Goal: Transaction & Acquisition: Purchase product/service

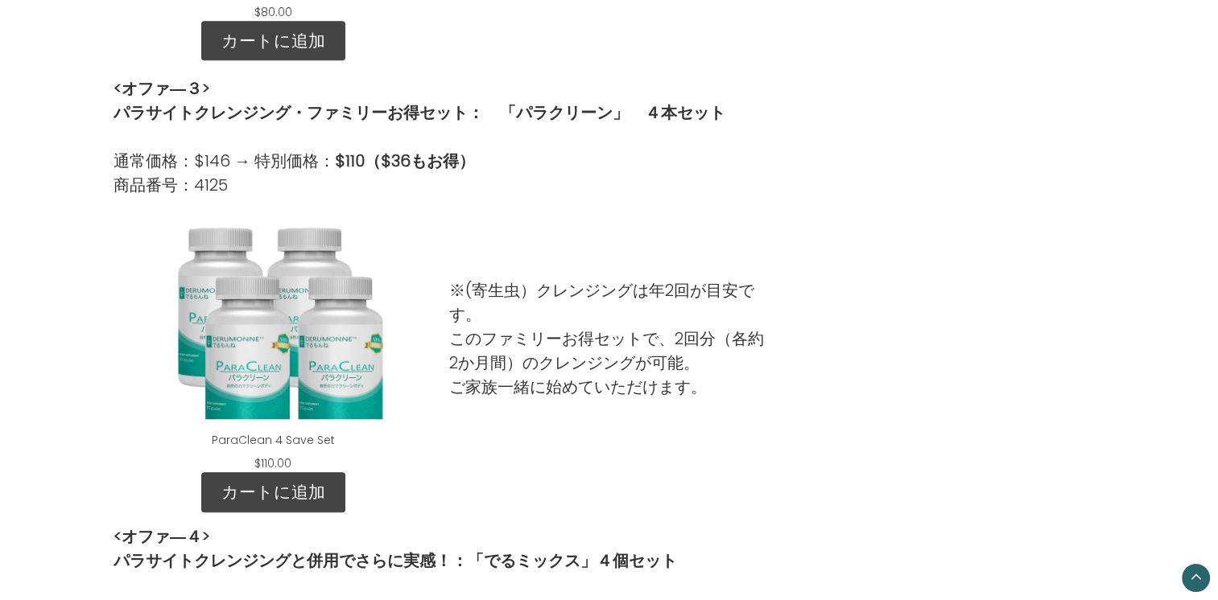
scroll to position [1368, 0]
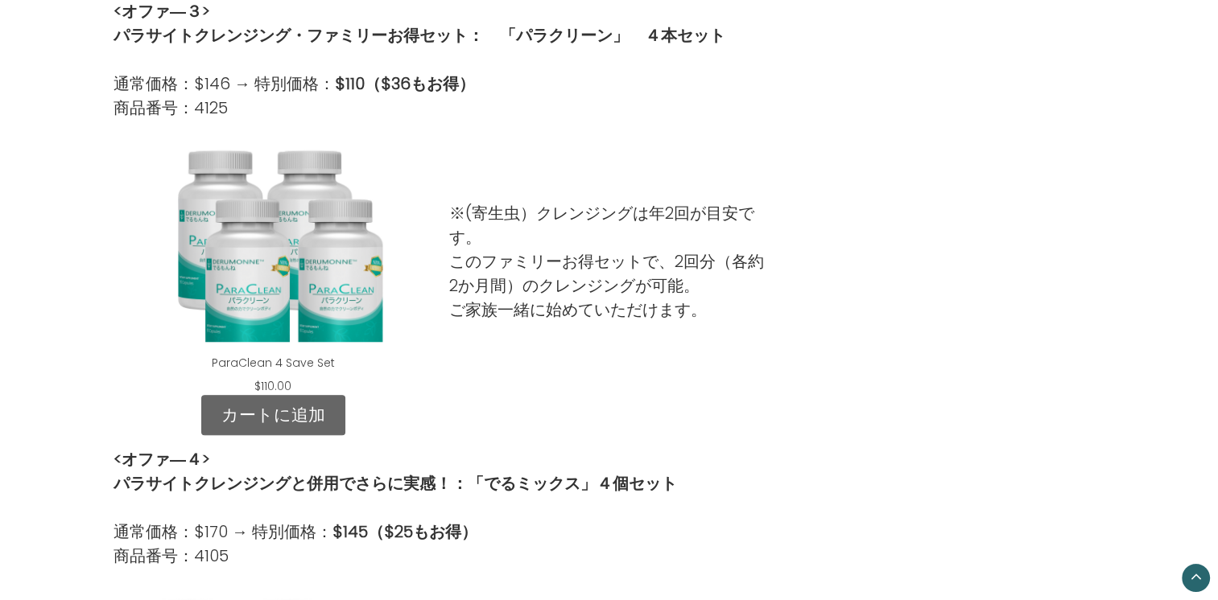
click at [290, 404] on link "カートに追加" at bounding box center [273, 415] width 144 height 40
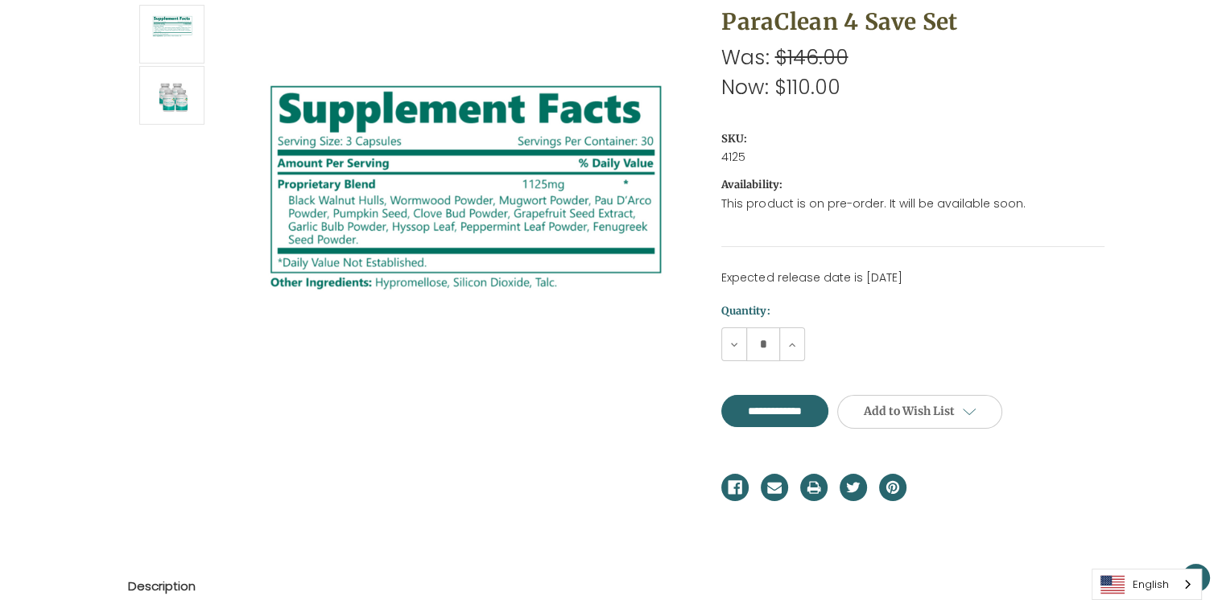
scroll to position [161, 0]
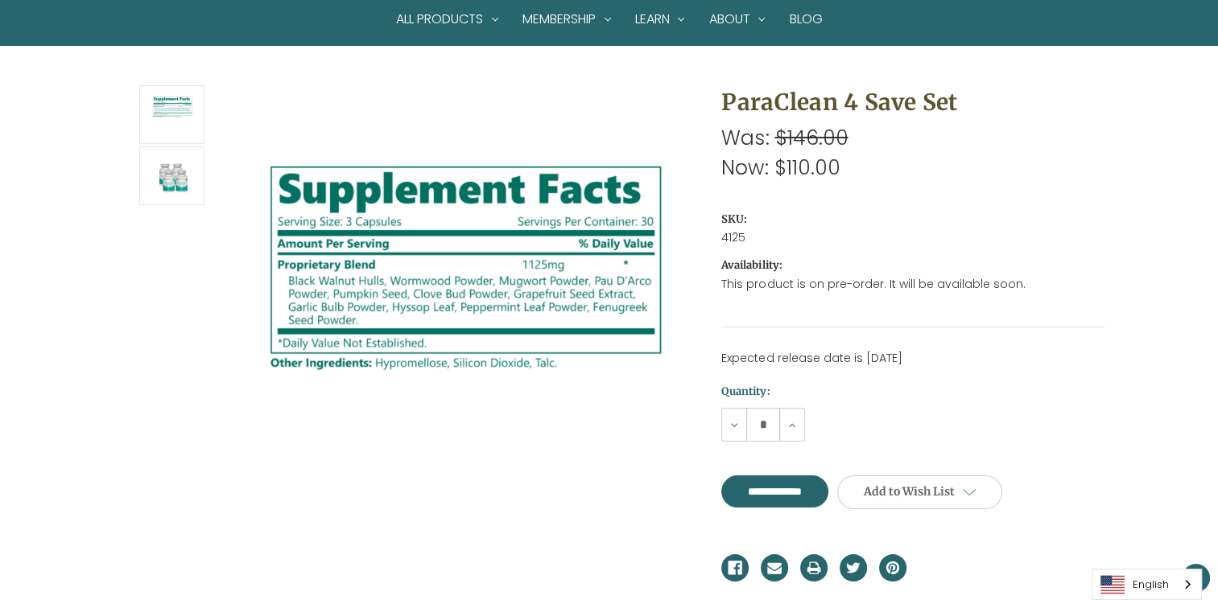
click at [1188, 580] on div "English" at bounding box center [1146, 584] width 110 height 31
click at [1167, 556] on link "日本語" at bounding box center [1134, 554] width 84 height 30
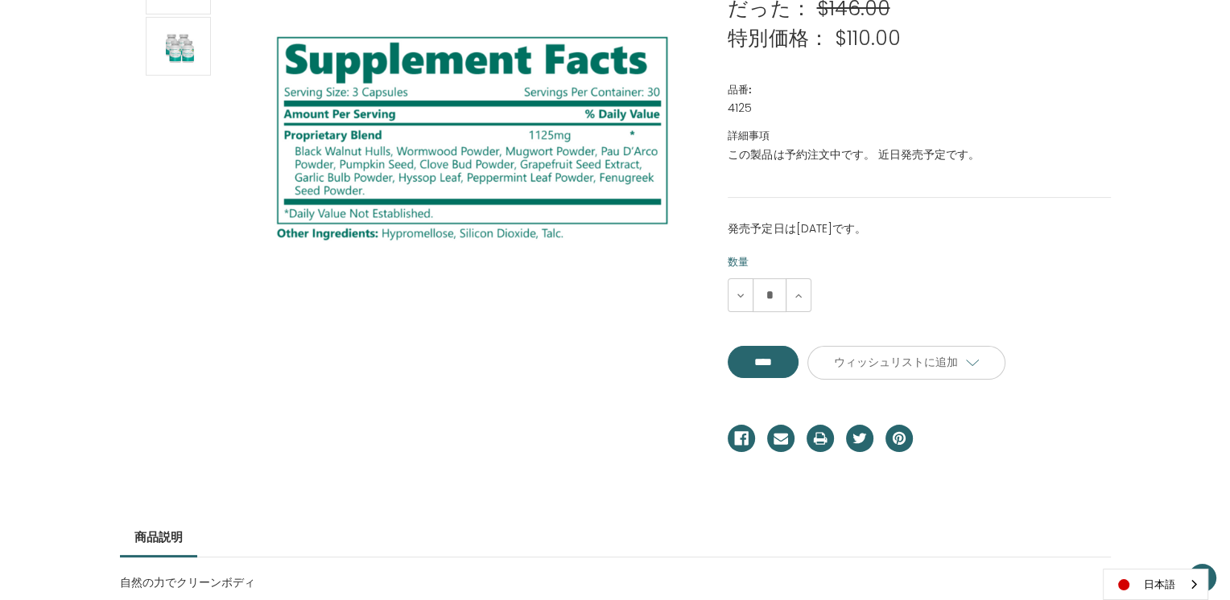
scroll to position [305, 0]
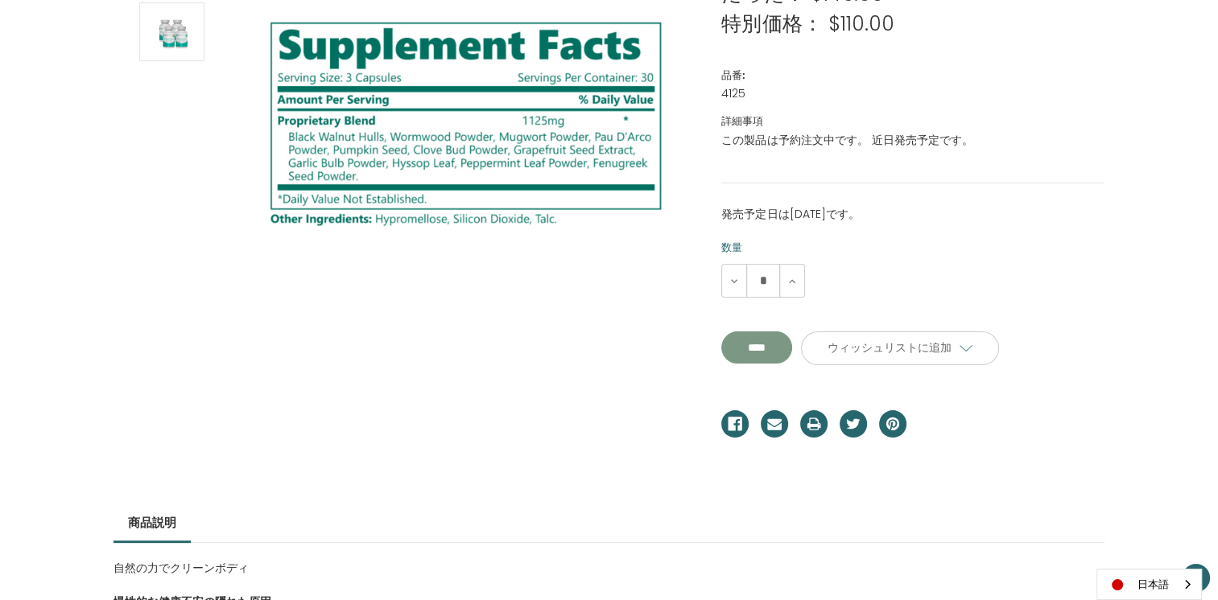
click at [790, 336] on input "****" at bounding box center [756, 348] width 71 height 32
type input "****"
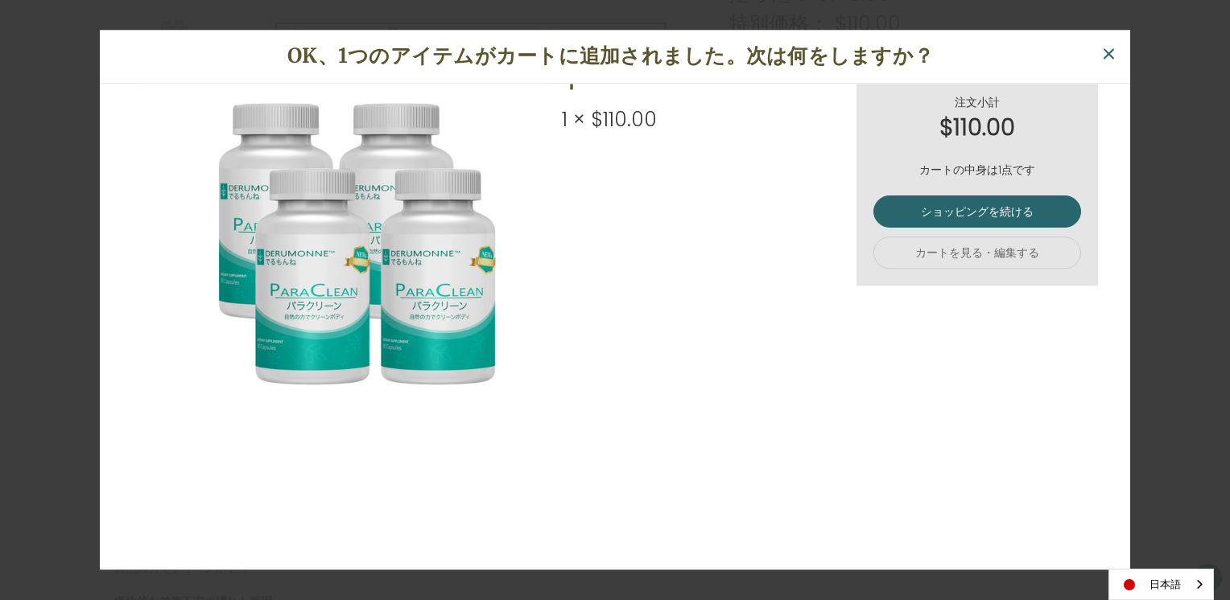
scroll to position [0, 0]
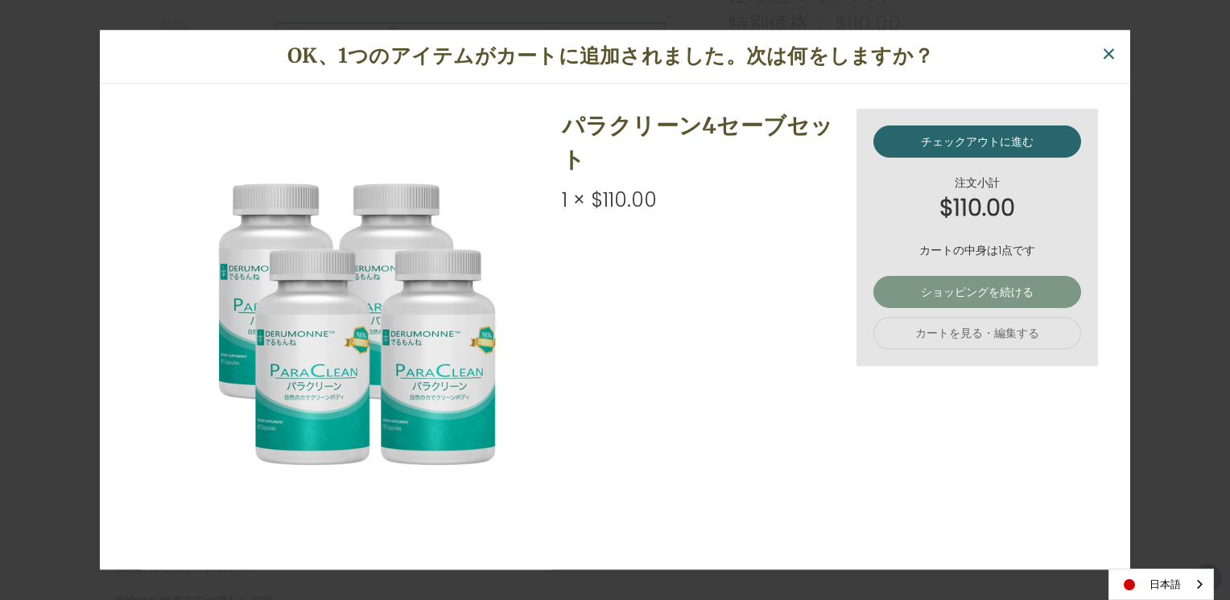
click at [918, 295] on link "ショッピングを続ける" at bounding box center [977, 292] width 208 height 32
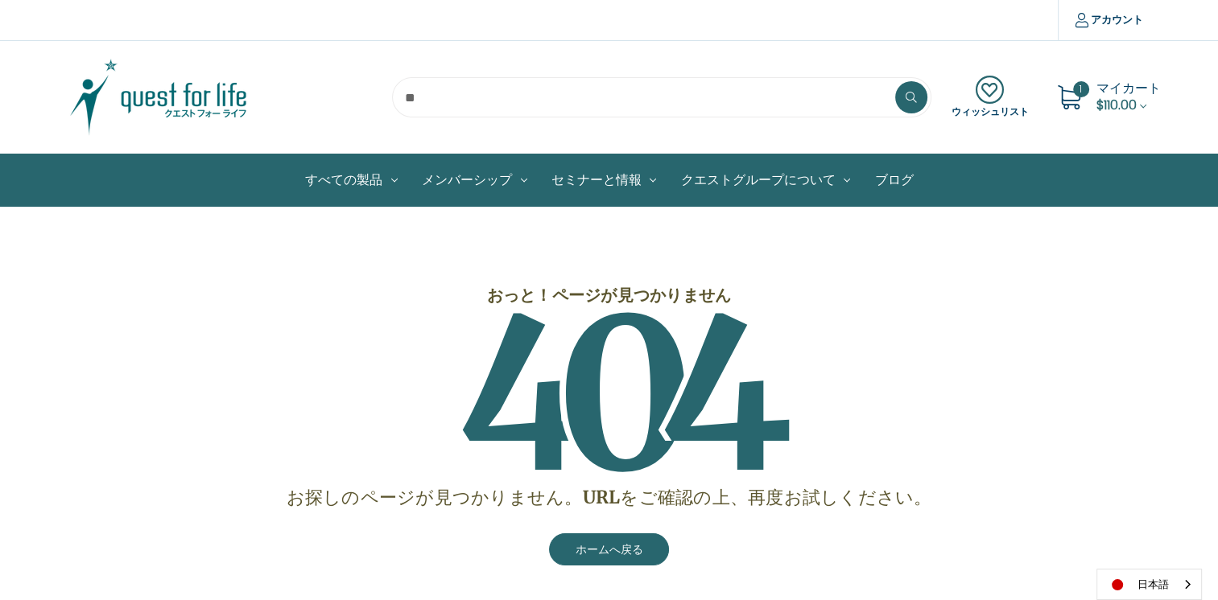
scroll to position [161, 0]
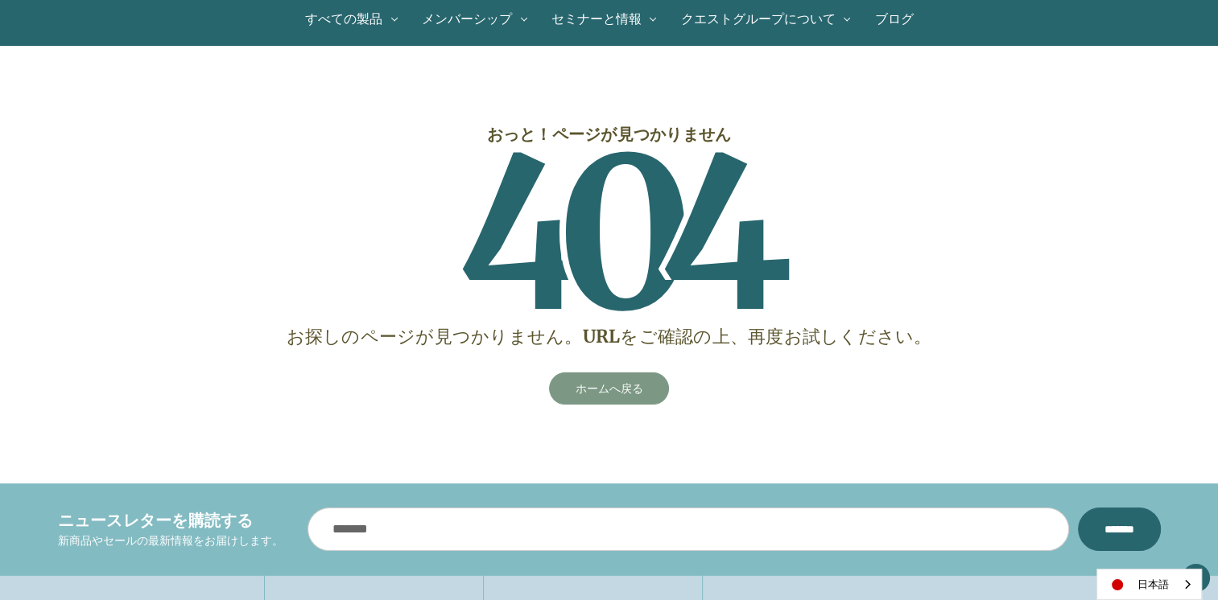
click at [604, 382] on link "ホームへ戻る" at bounding box center [609, 389] width 121 height 32
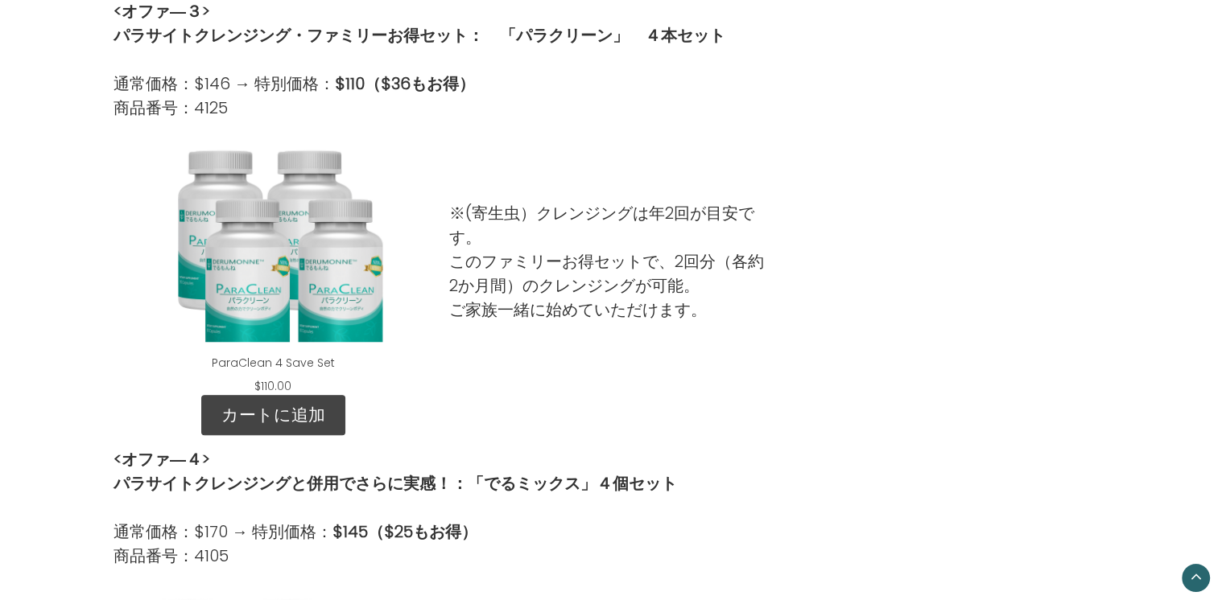
scroll to position [1368, 0]
click at [266, 403] on link "カートに追加" at bounding box center [273, 415] width 144 height 40
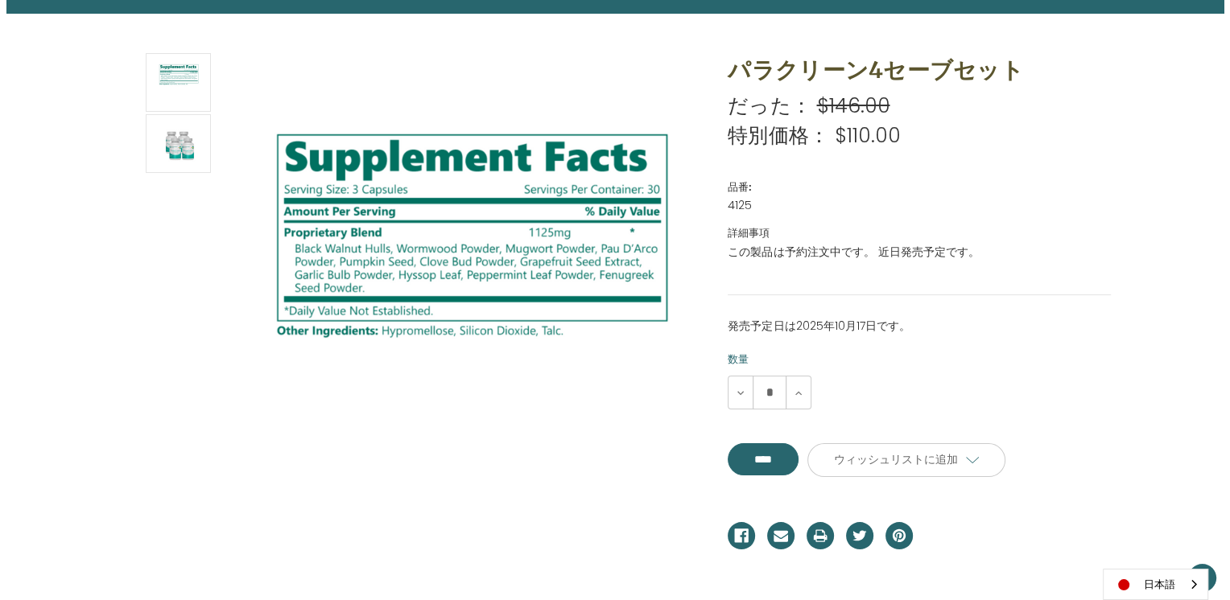
scroll to position [241, 0]
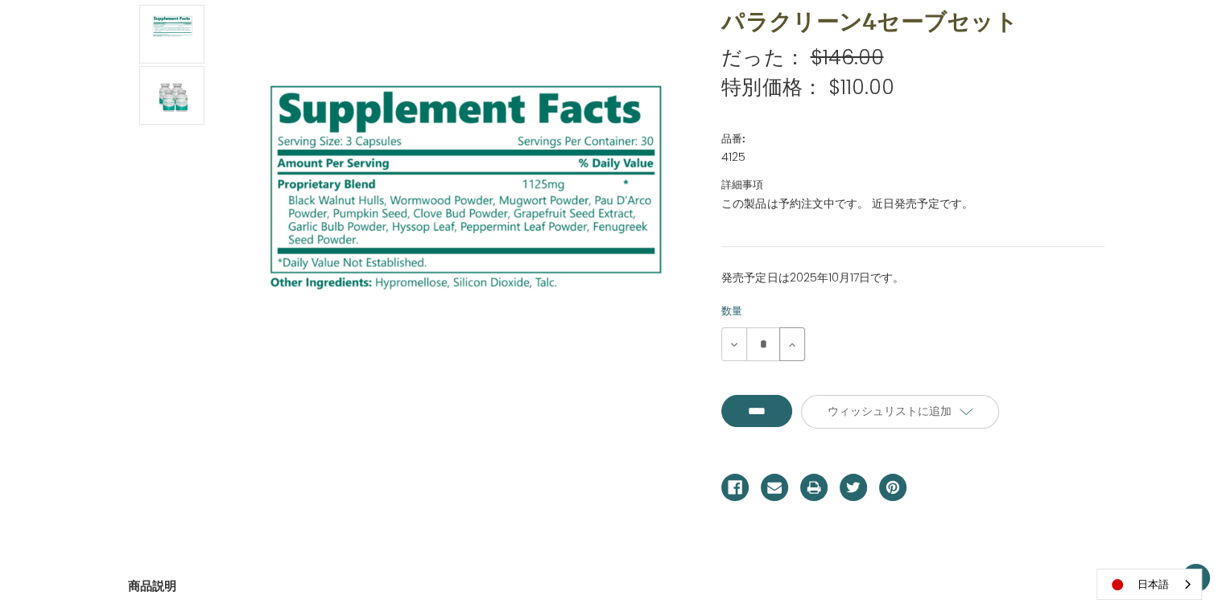
click at [792, 344] on icon at bounding box center [792, 345] width 13 height 13
type input "*"
click at [752, 415] on input "****" at bounding box center [756, 411] width 71 height 32
type input "****"
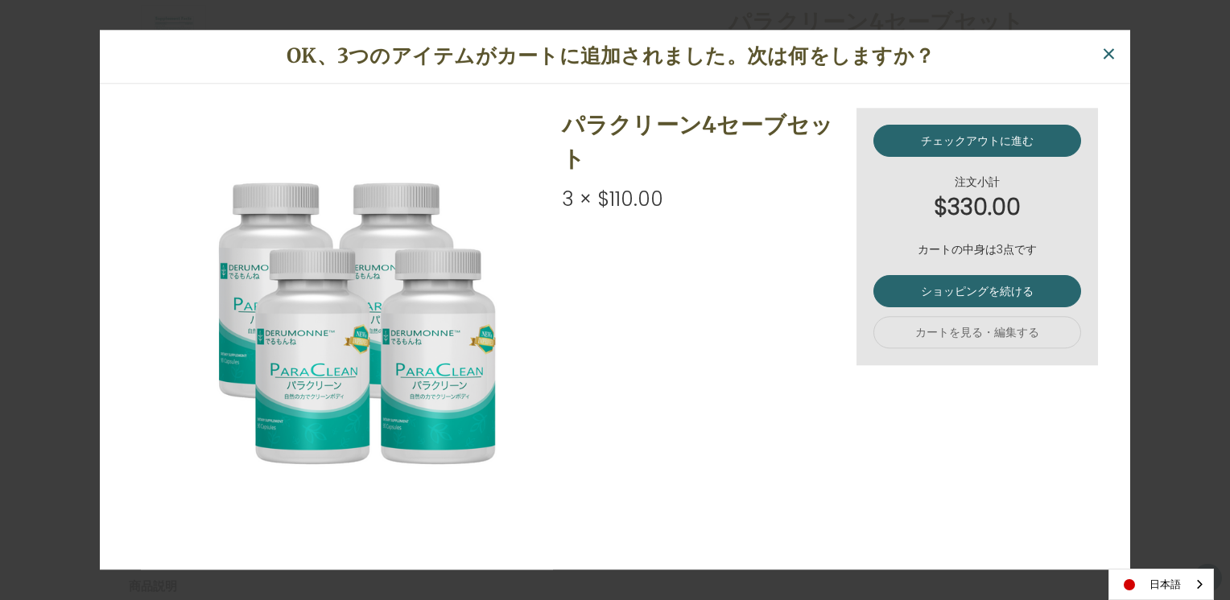
scroll to position [0, 0]
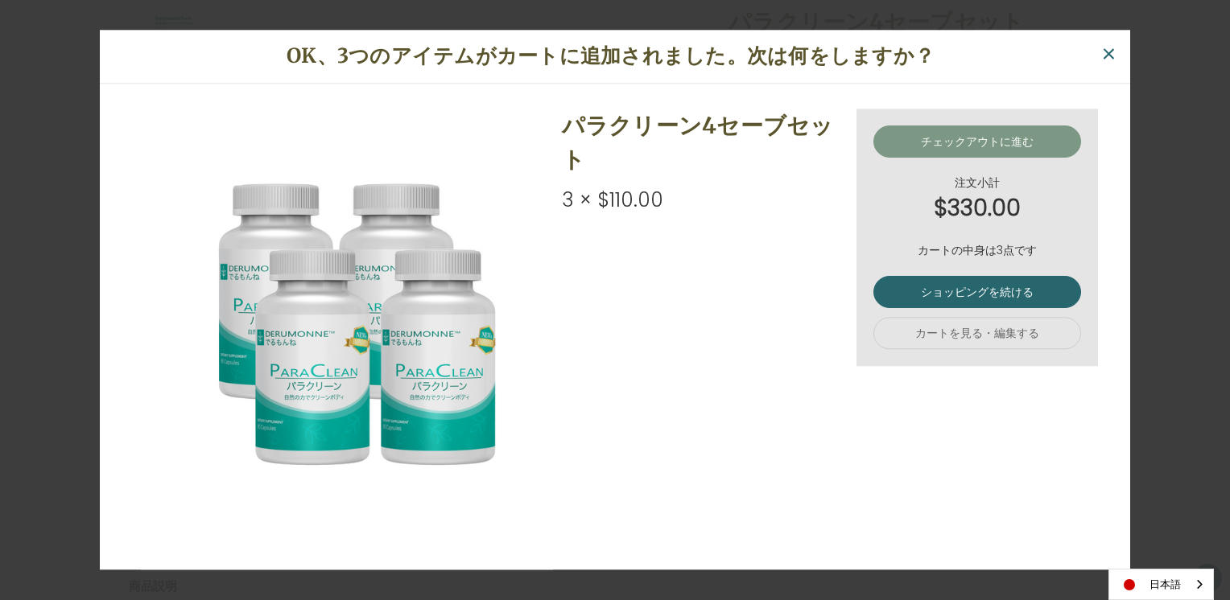
click at [1014, 134] on link "チェックアウトに進む" at bounding box center [977, 142] width 208 height 32
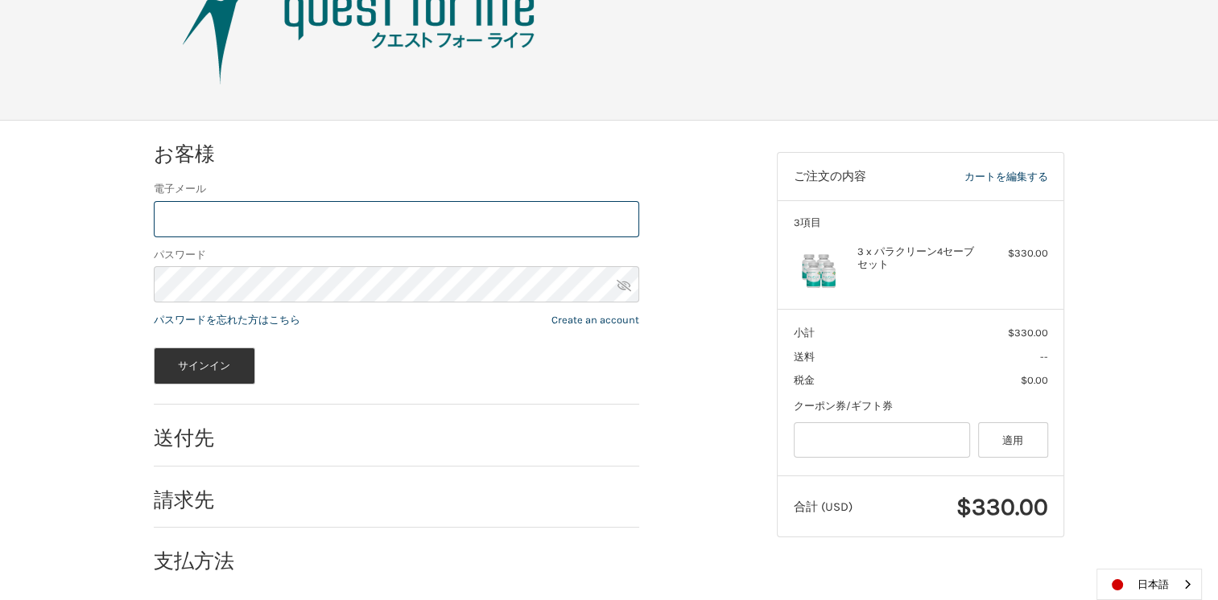
scroll to position [107, 0]
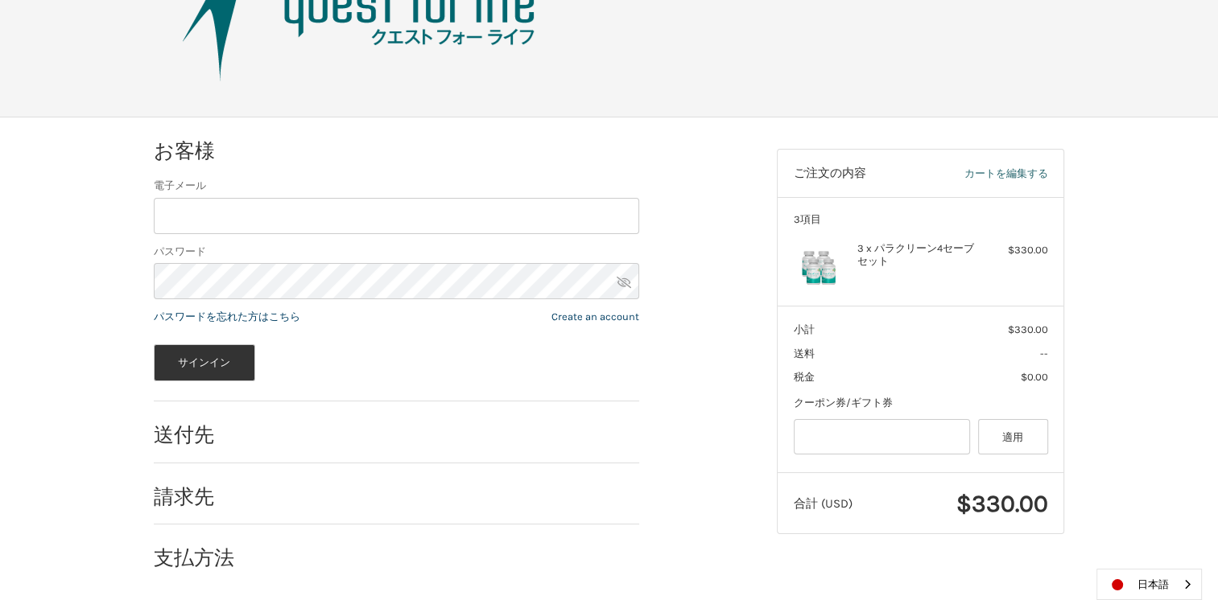
click at [1017, 170] on link "カートを編集する" at bounding box center [979, 174] width 136 height 16
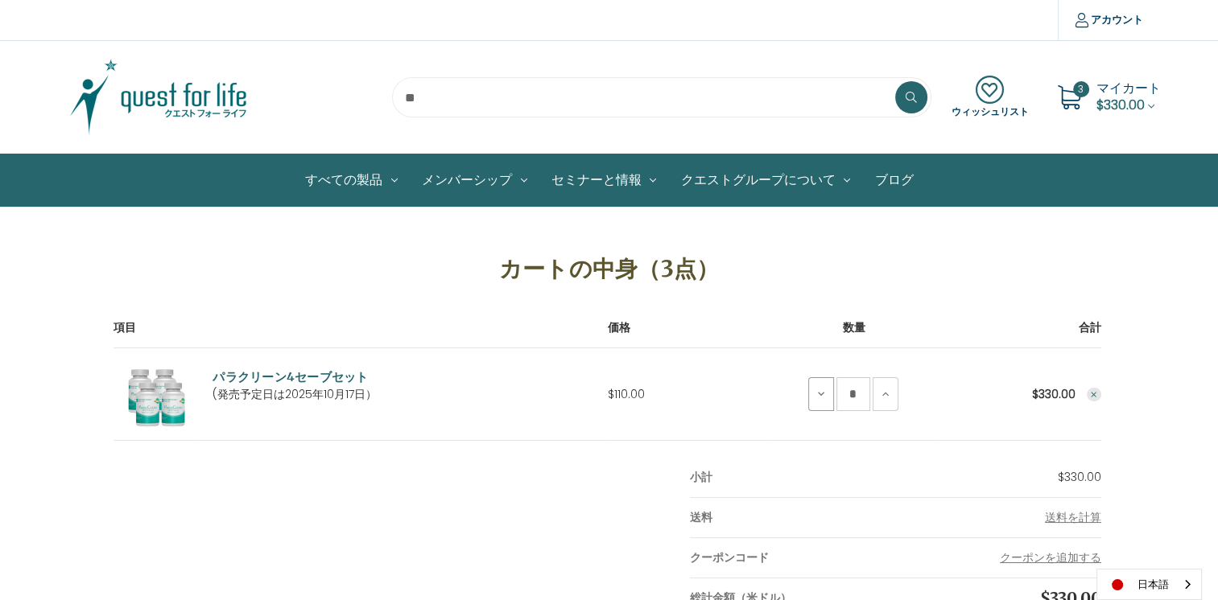
click at [821, 398] on icon at bounding box center [821, 394] width 13 height 13
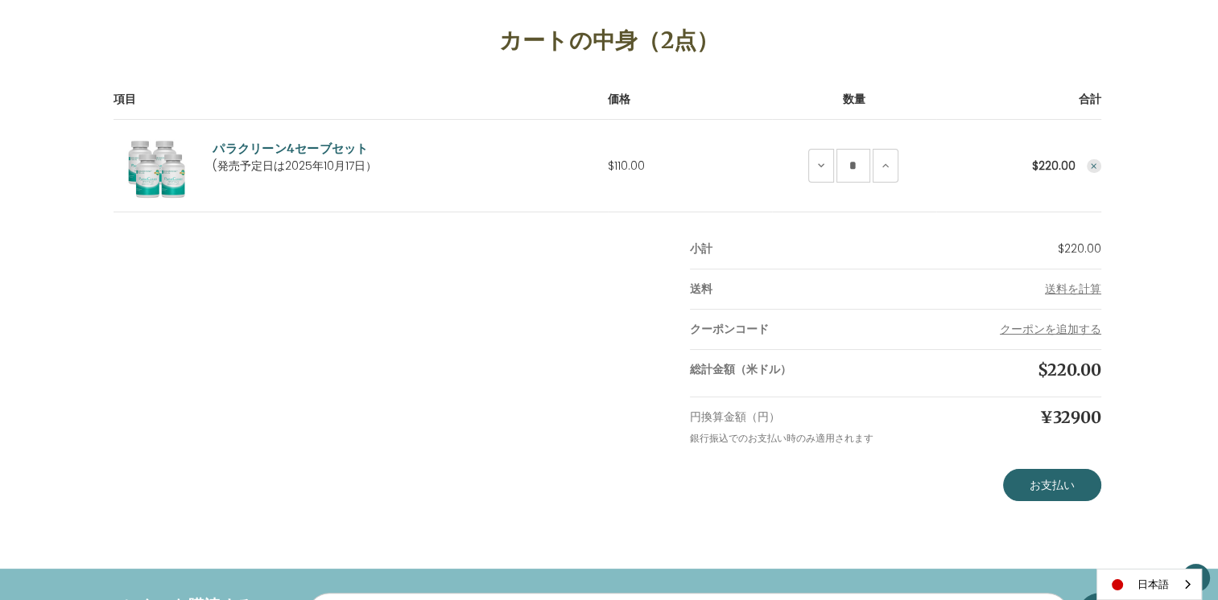
scroll to position [322, 0]
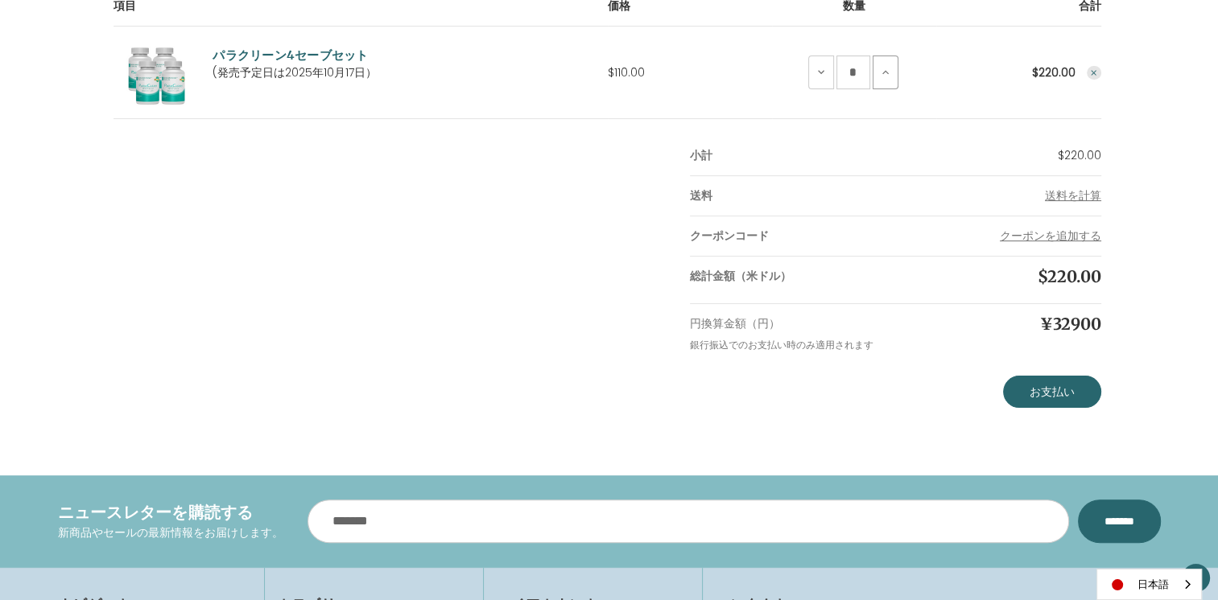
click at [880, 71] on icon at bounding box center [885, 72] width 13 height 13
click at [813, 71] on button "パラクリーン4セーブセットの数量減" at bounding box center [821, 73] width 26 height 34
click at [819, 68] on icon at bounding box center [821, 72] width 13 height 13
click at [1054, 394] on link "お支払い" at bounding box center [1052, 392] width 98 height 32
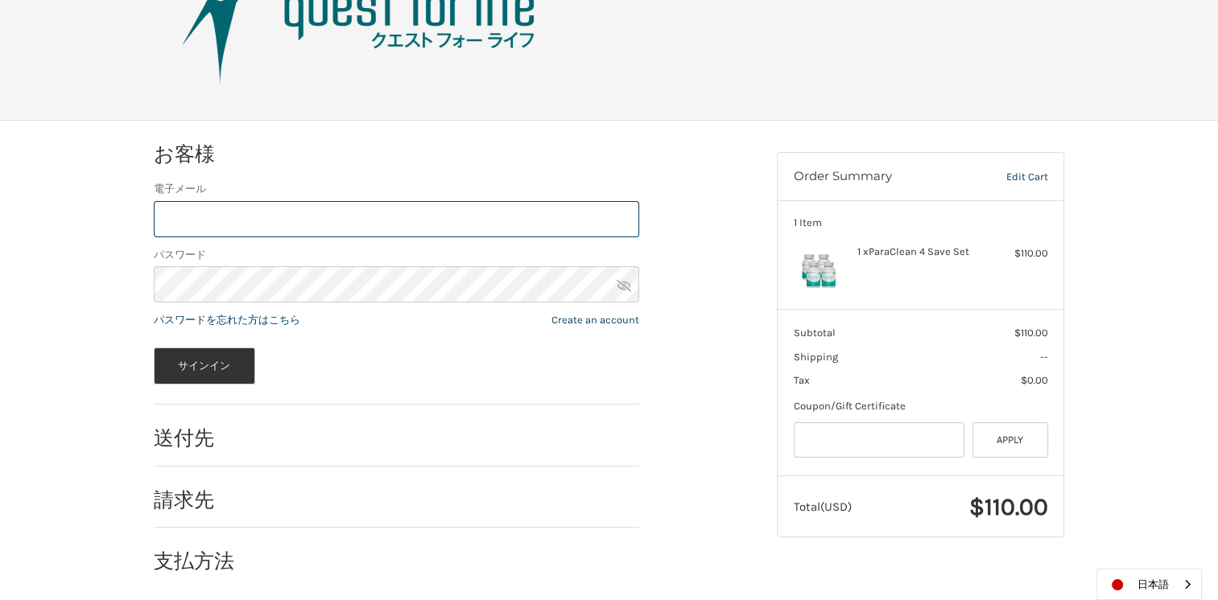
scroll to position [107, 0]
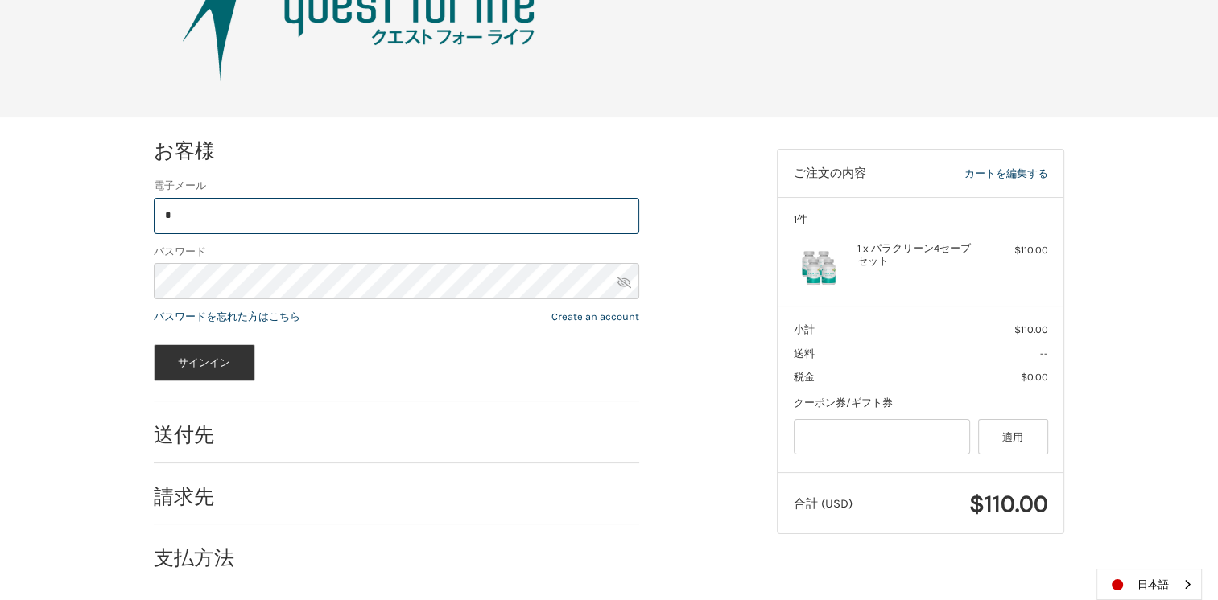
type input "**********"
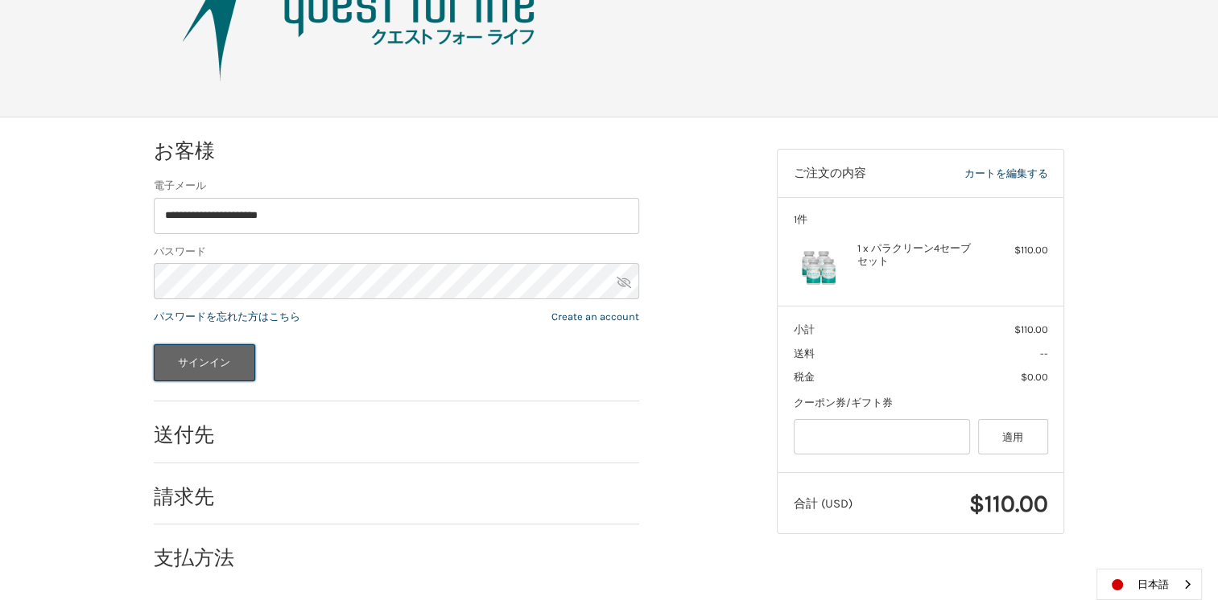
click at [220, 364] on button "サインイン" at bounding box center [204, 362] width 101 height 37
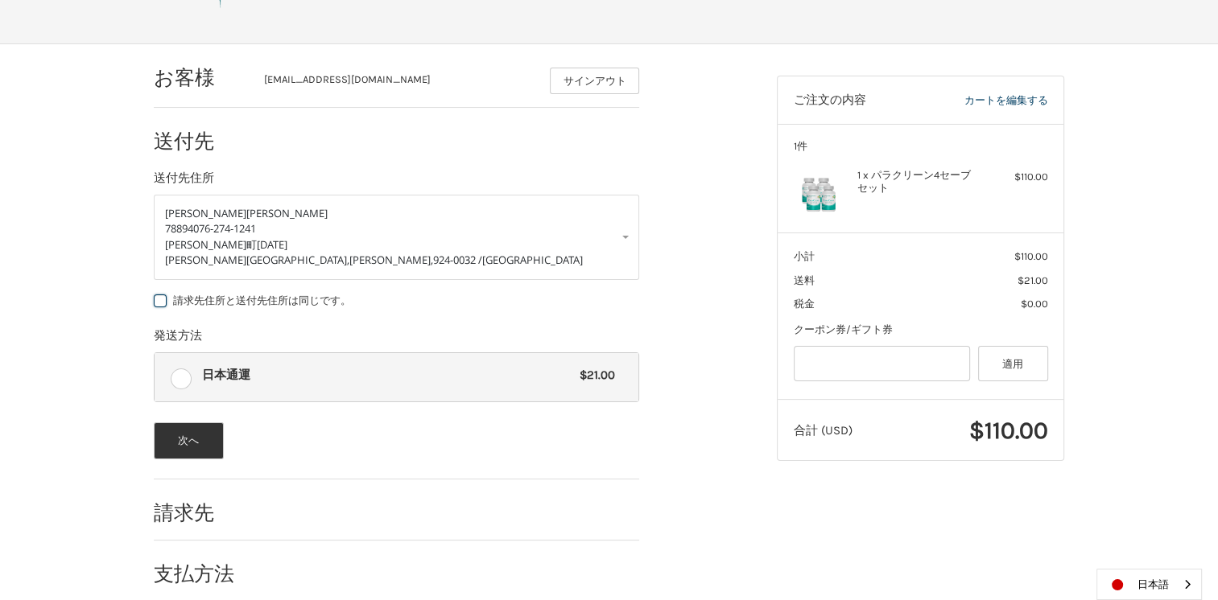
scroll to position [196, 0]
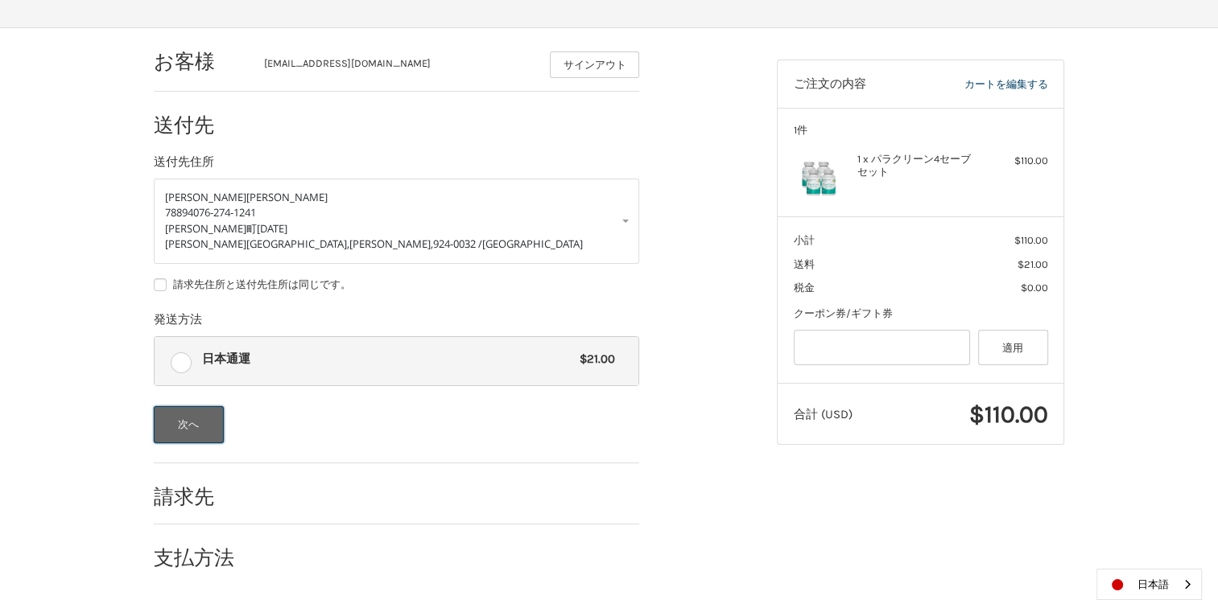
click at [188, 423] on button "次へ" at bounding box center [189, 424] width 70 height 37
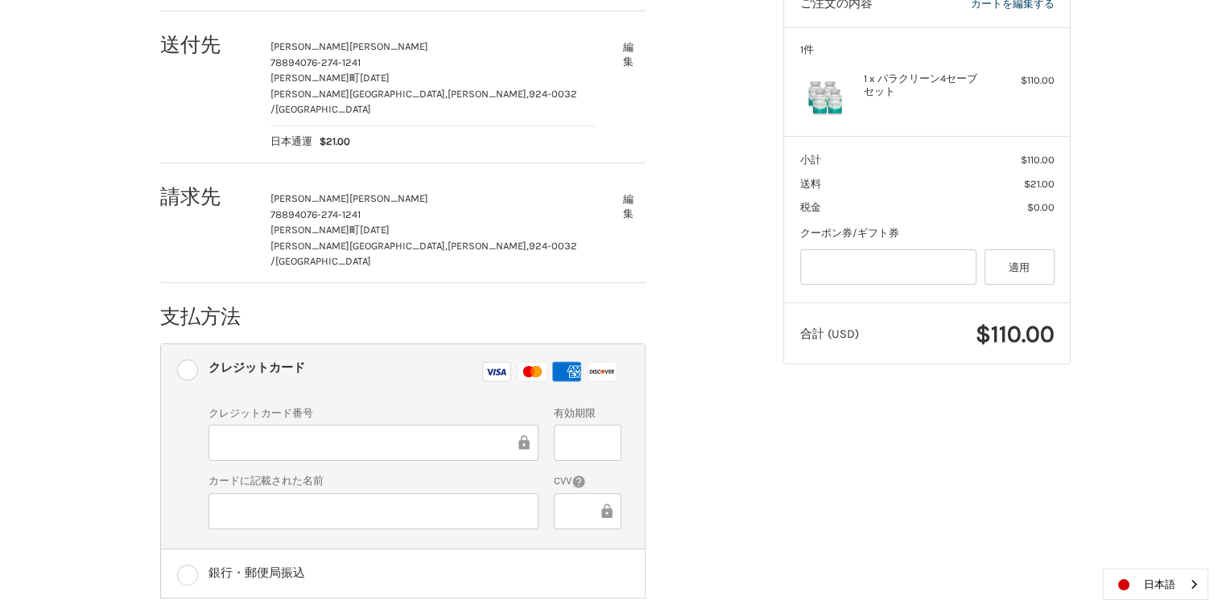
scroll to position [344, 0]
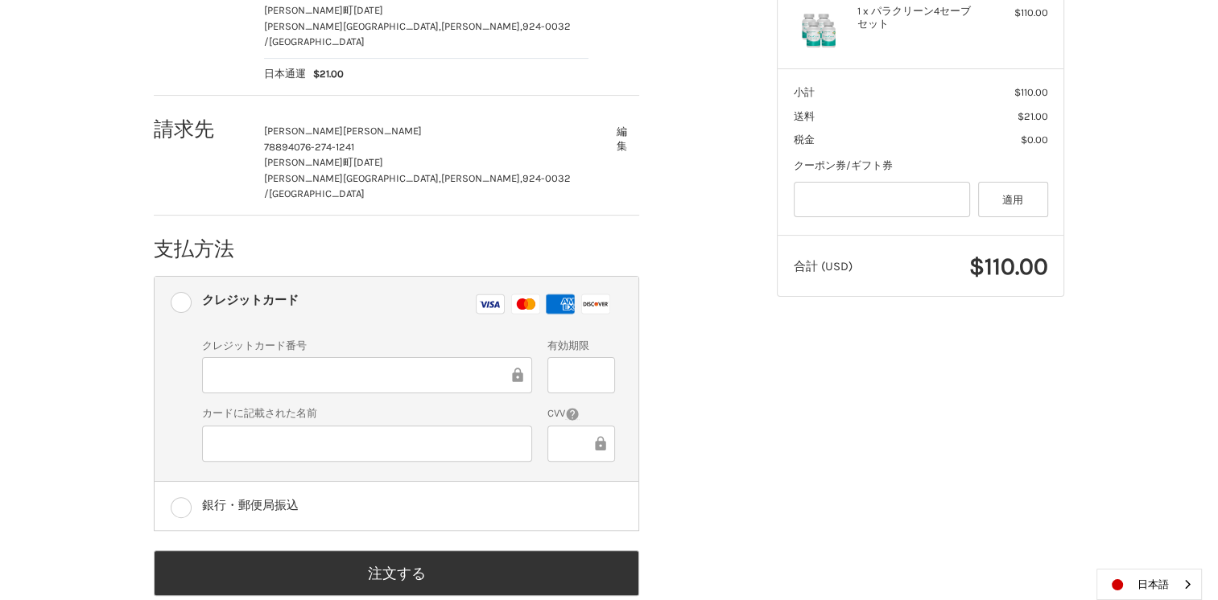
click at [274, 338] on label "クレジットカード番号" at bounding box center [367, 346] width 330 height 16
click at [16, 471] on div "お客様 yosita-y@asagaotv.ne.jp サインアウト 送付先 恭子 吉田 78894 076-274-1241 村井町1373 白山市, Is…" at bounding box center [609, 256] width 1218 height 752
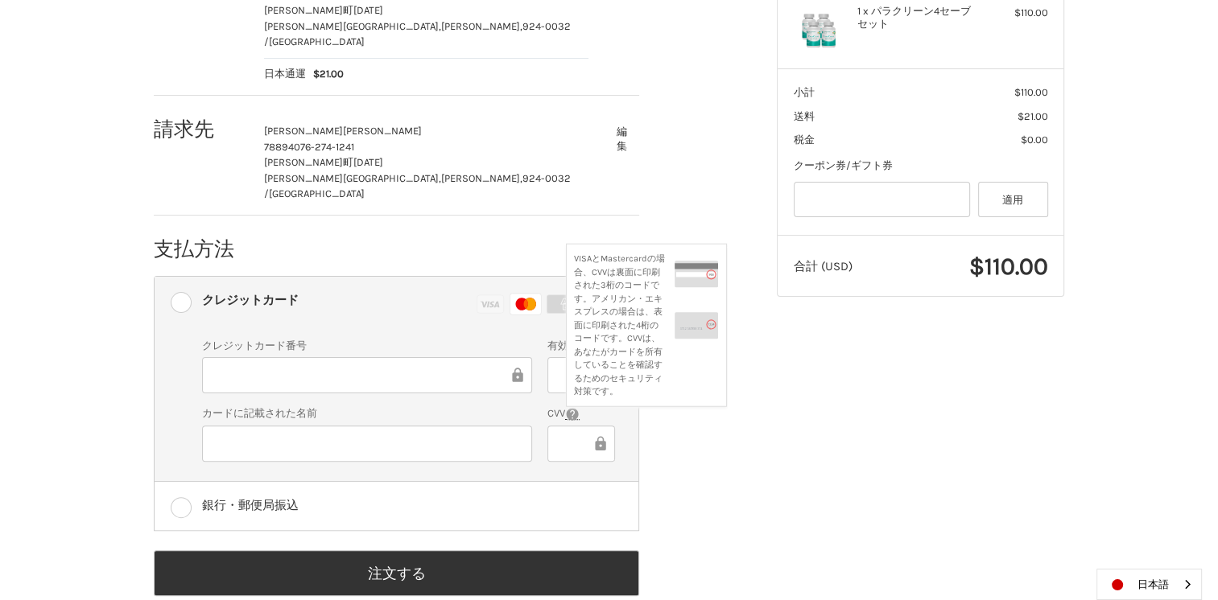
click at [570, 407] on icon at bounding box center [572, 414] width 14 height 14
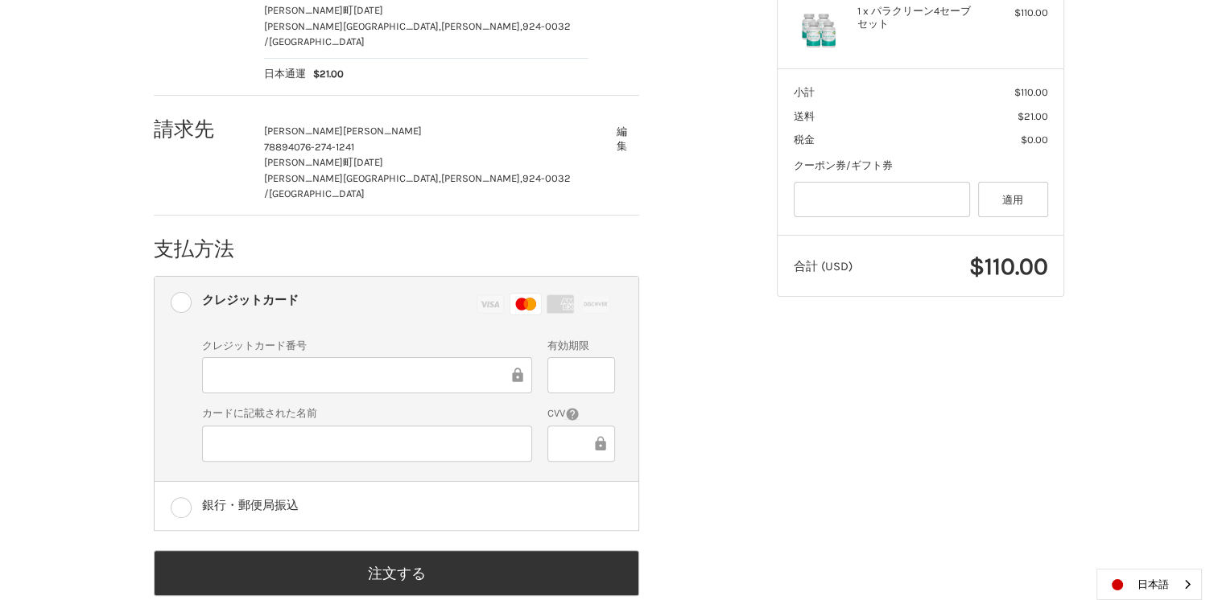
click at [548, 426] on div at bounding box center [580, 444] width 67 height 36
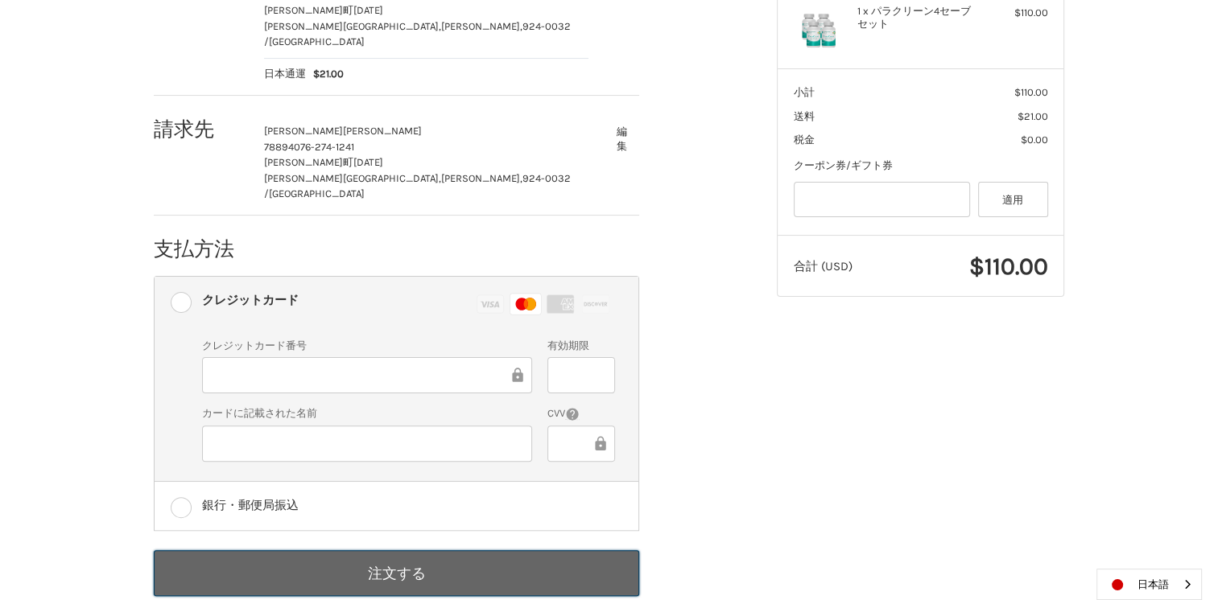
click at [296, 565] on button "注文する" at bounding box center [396, 574] width 485 height 46
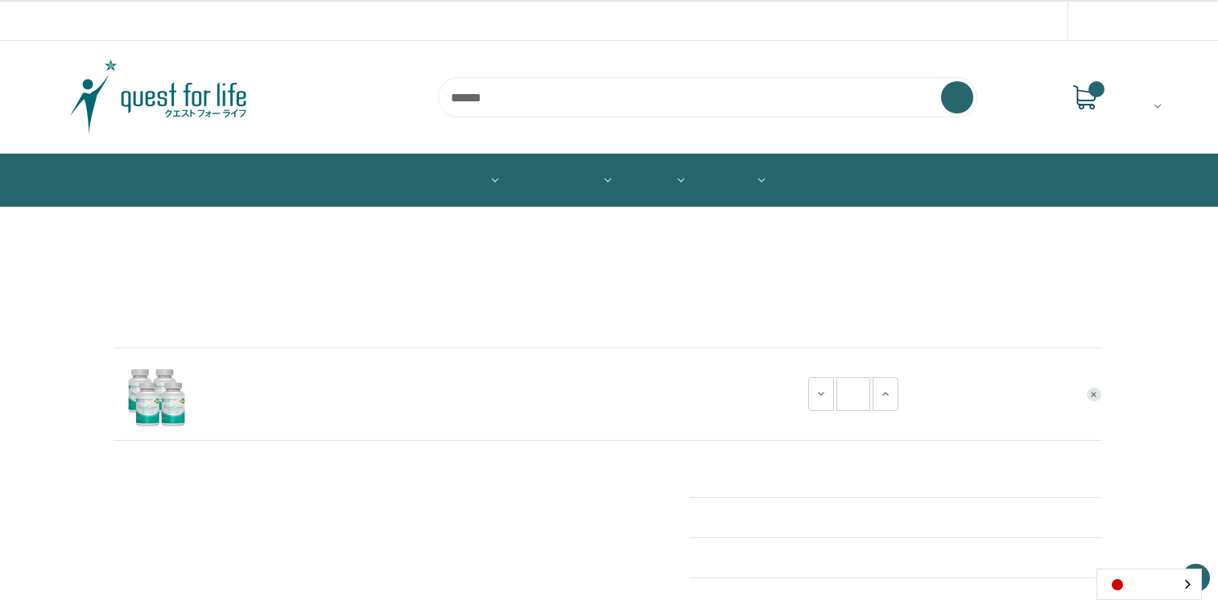
scroll to position [321, 0]
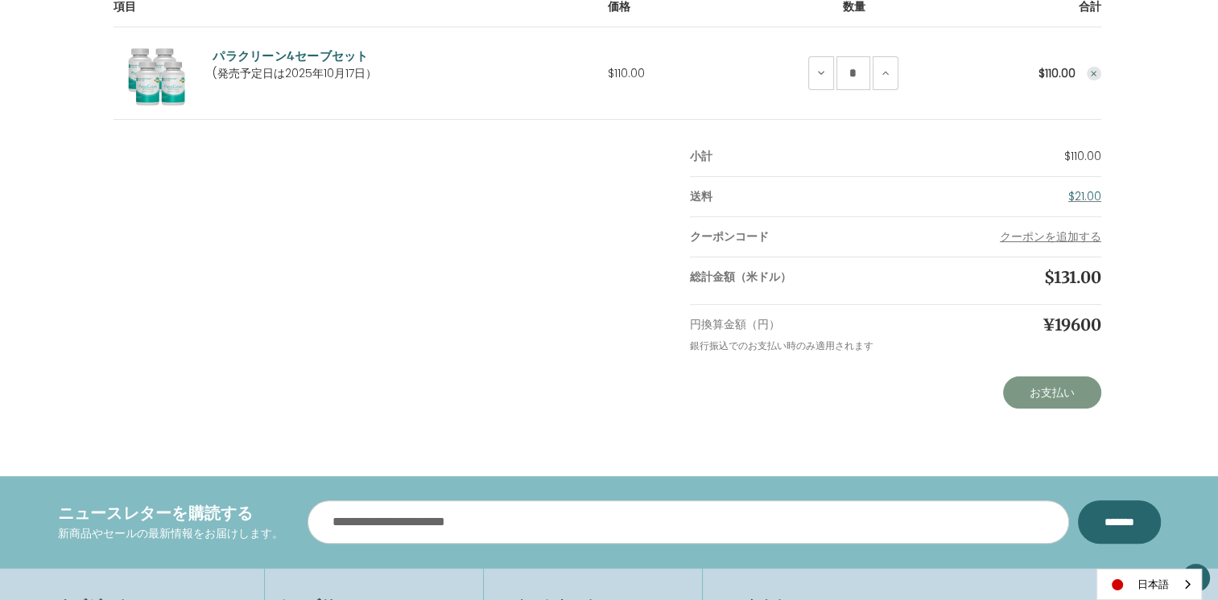
click at [1066, 399] on link "お支払い" at bounding box center [1052, 393] width 98 height 32
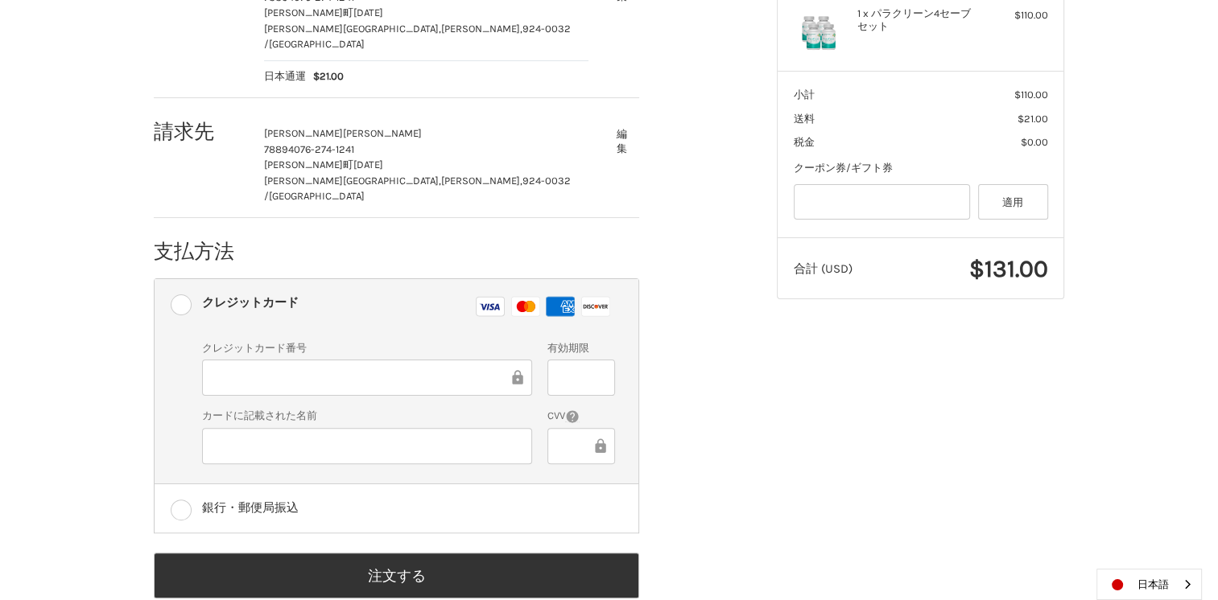
scroll to position [344, 0]
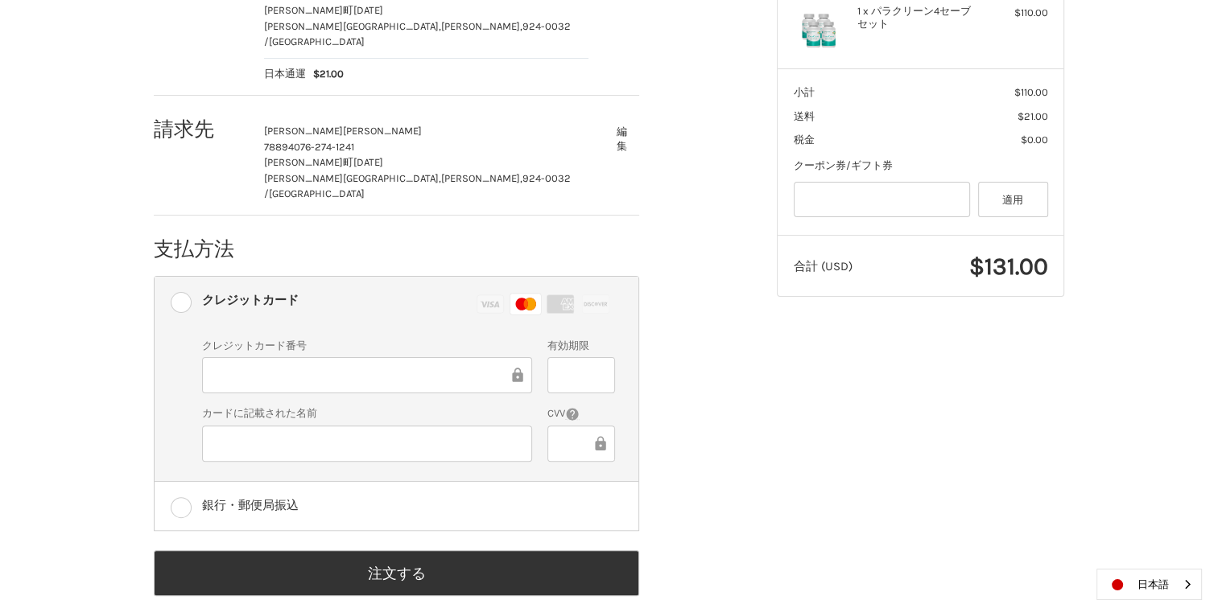
click at [551, 406] on label "CVV" at bounding box center [580, 414] width 67 height 16
click at [563, 406] on label "CVV" at bounding box center [580, 414] width 67 height 16
click at [551, 406] on label "CVV" at bounding box center [580, 414] width 67 height 16
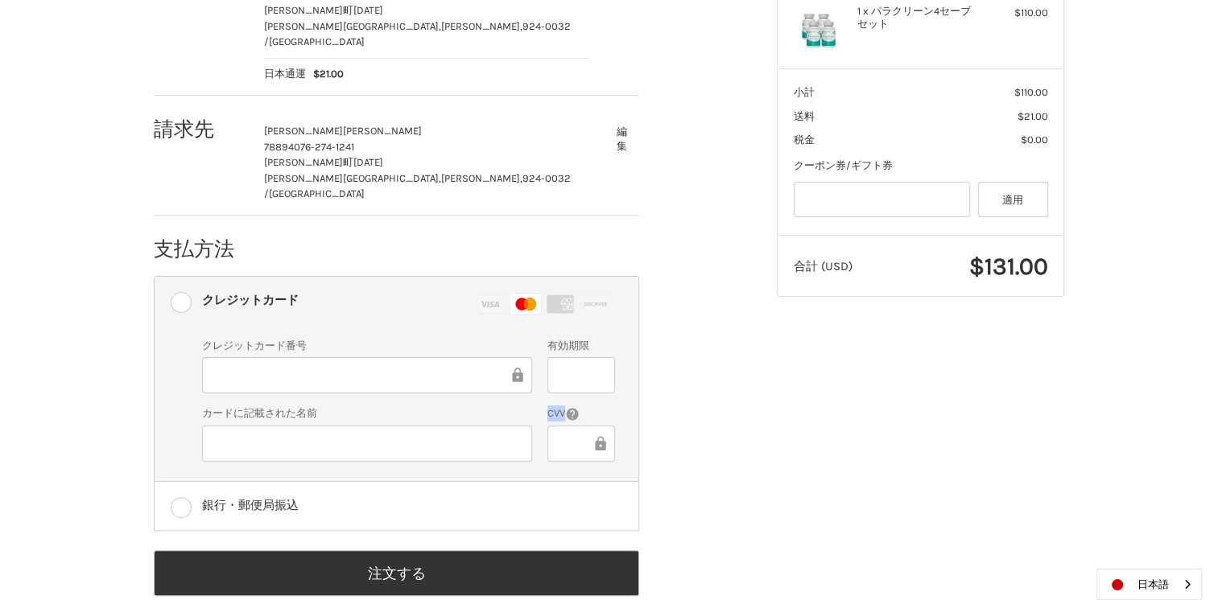
click at [558, 406] on label "CVV" at bounding box center [580, 414] width 67 height 16
click at [551, 406] on label "CVV" at bounding box center [580, 414] width 67 height 16
click at [562, 406] on label "CVV" at bounding box center [580, 414] width 67 height 16
click at [556, 406] on div "CVV" at bounding box center [581, 435] width 83 height 58
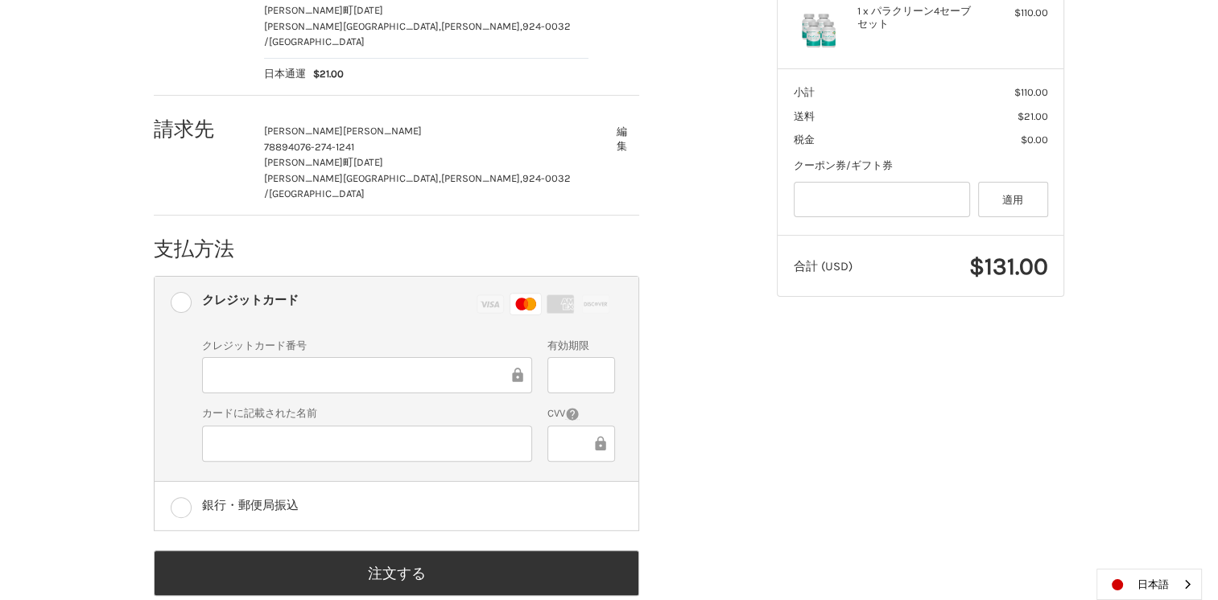
click at [560, 406] on label "CVV" at bounding box center [580, 414] width 67 height 16
click at [563, 406] on label "CVV" at bounding box center [580, 414] width 67 height 16
click at [555, 406] on label "CVV" at bounding box center [580, 414] width 67 height 16
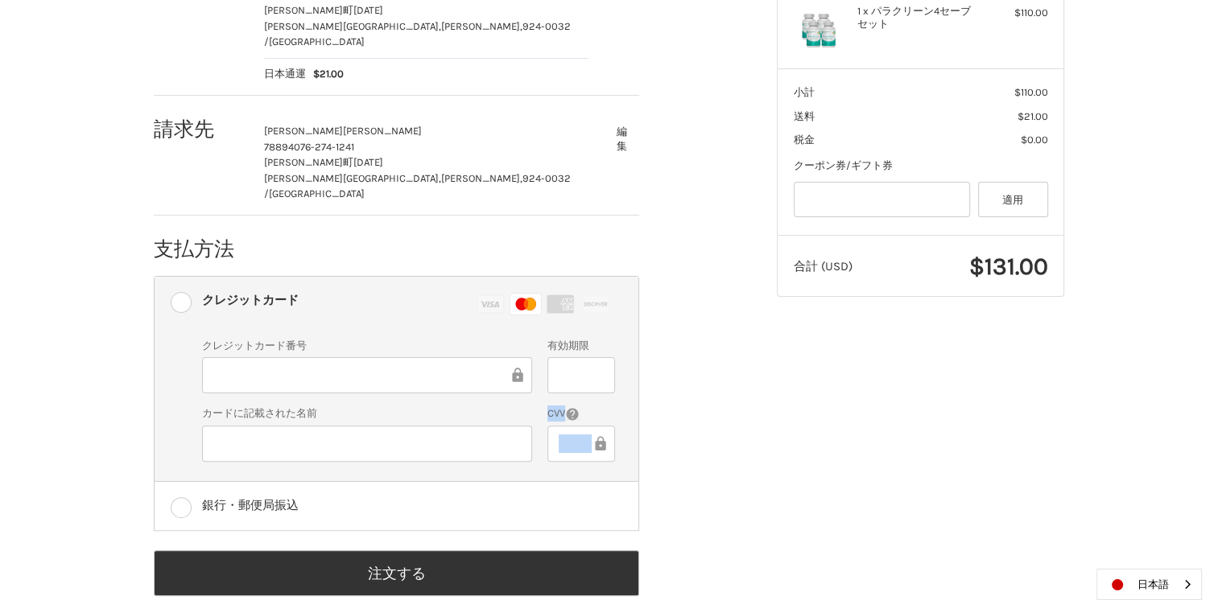
click at [555, 406] on label "CVV" at bounding box center [580, 414] width 67 height 16
click at [559, 406] on label "CVV" at bounding box center [580, 414] width 67 height 16
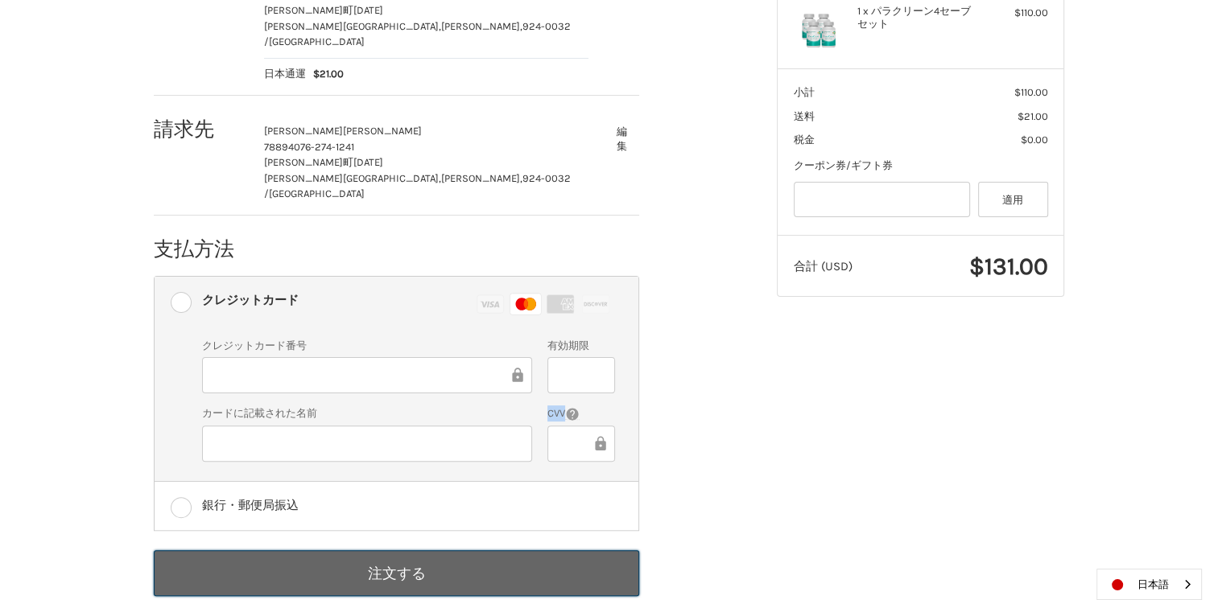
click at [463, 551] on button "注文する" at bounding box center [396, 574] width 485 height 46
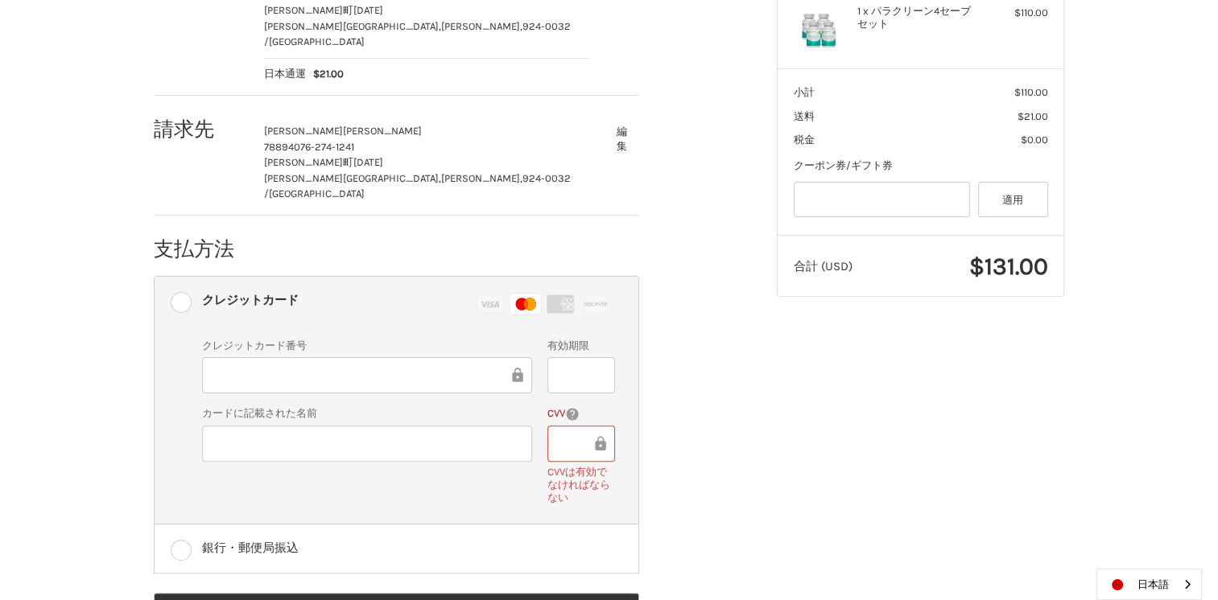
click at [576, 426] on div at bounding box center [580, 444] width 67 height 36
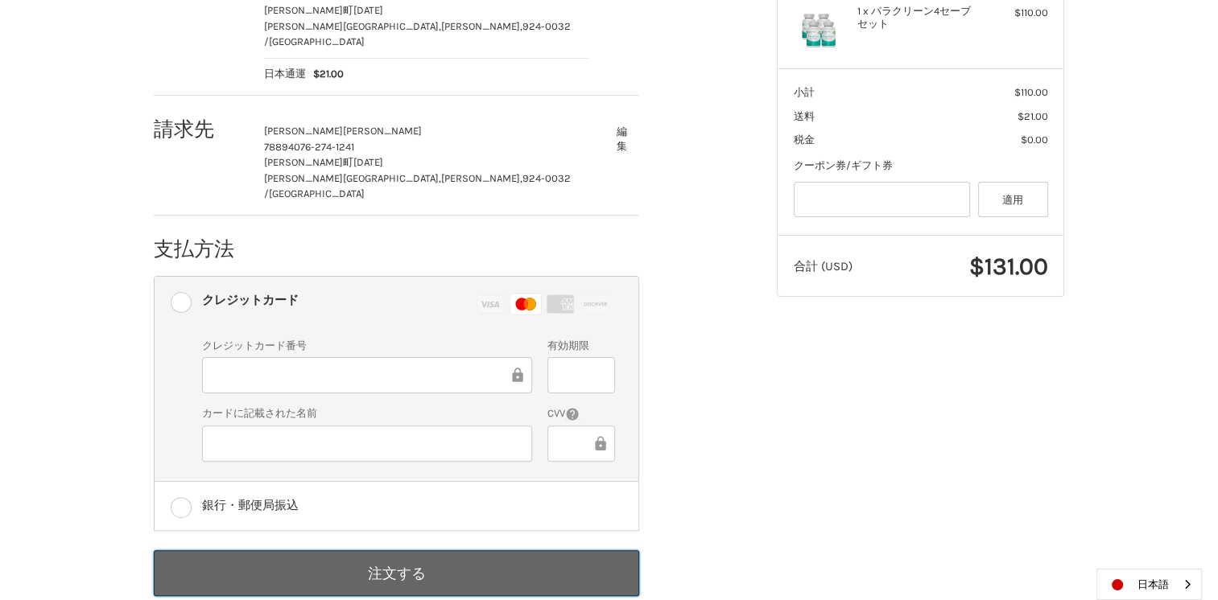
click at [336, 551] on button "注文する" at bounding box center [396, 574] width 485 height 46
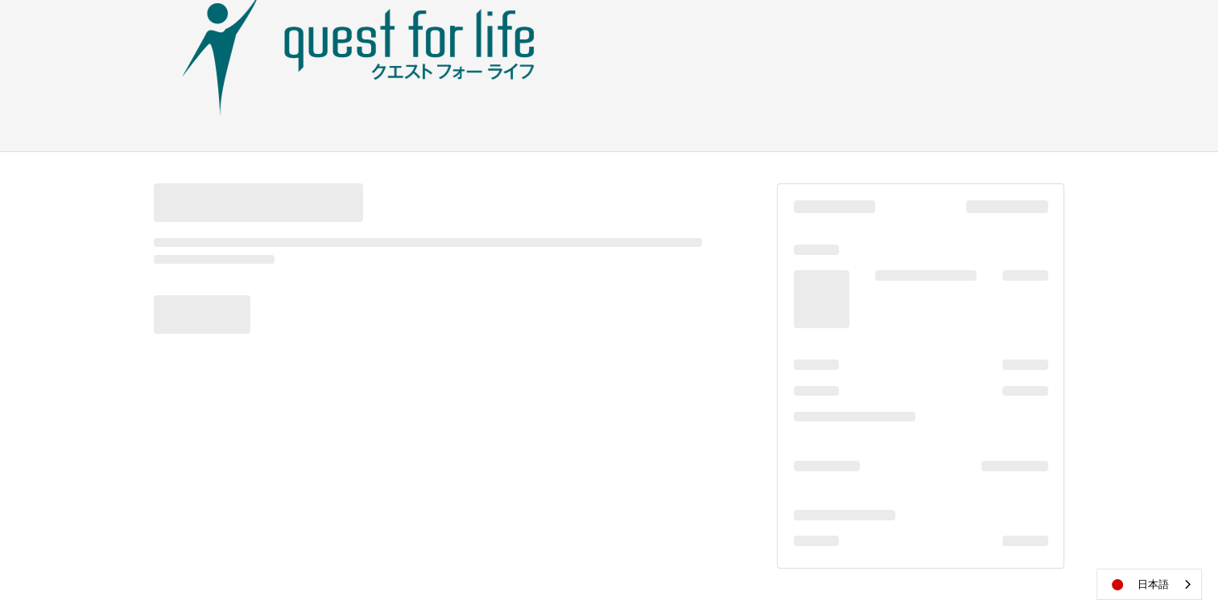
scroll to position [72, 0]
